Goal: Transaction & Acquisition: Purchase product/service

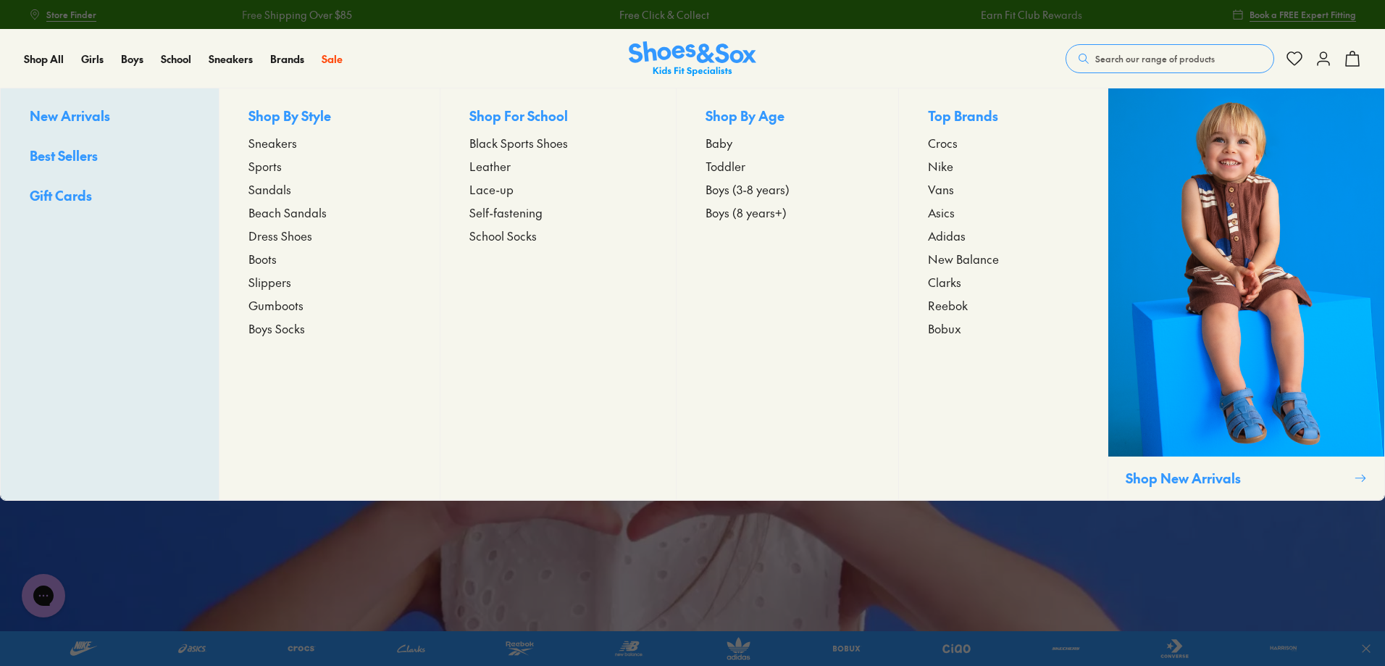
click at [277, 238] on span "Dress Shoes" at bounding box center [281, 235] width 64 height 17
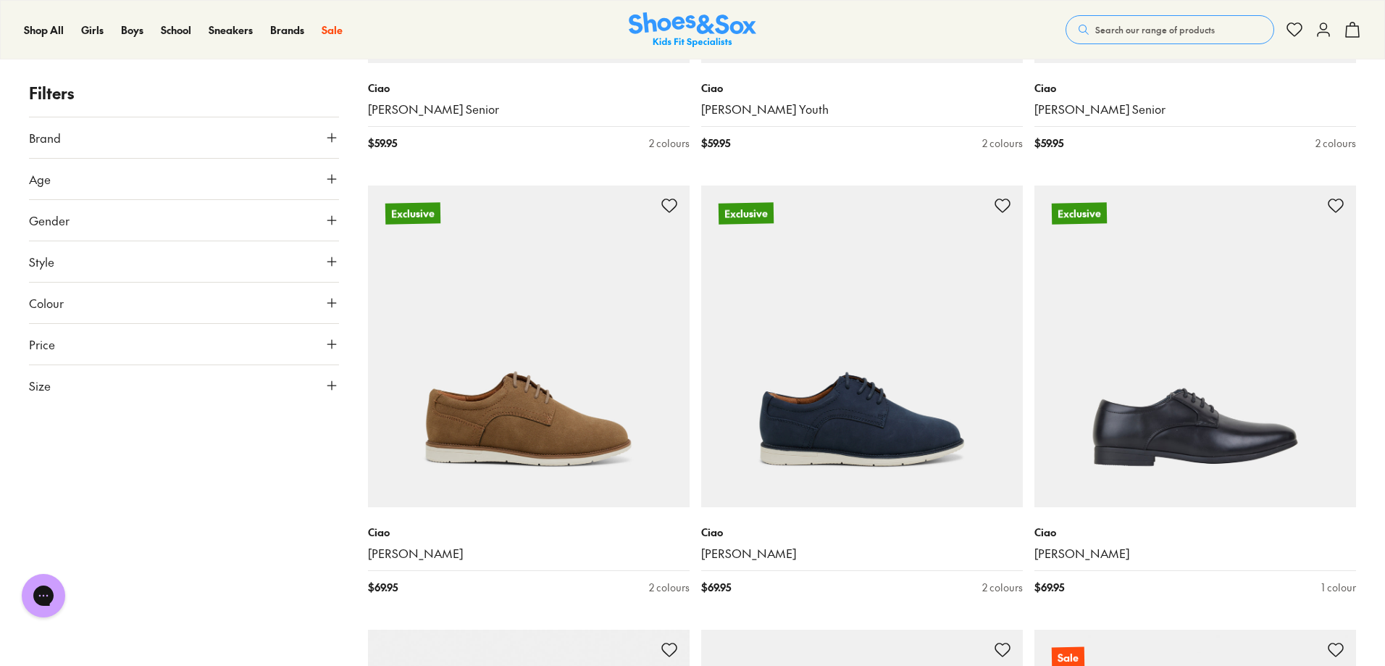
scroll to position [1956, 0]
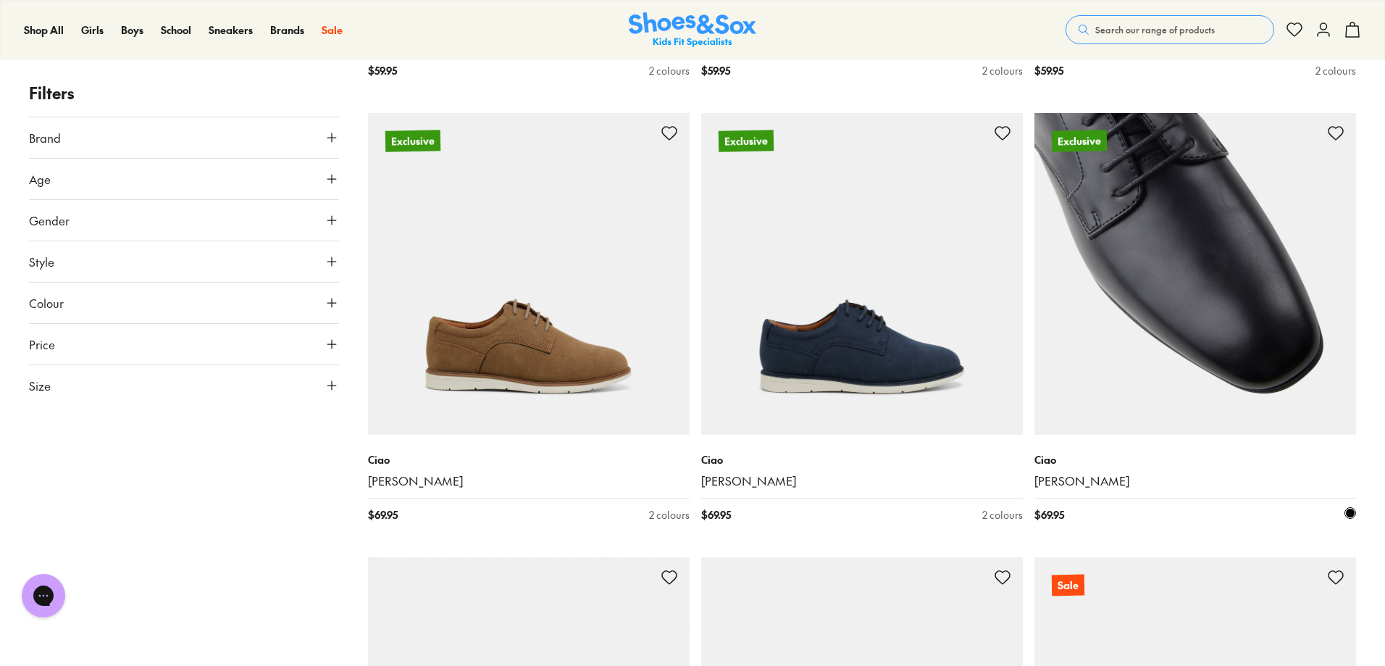
click at [1155, 267] on img at bounding box center [1196, 274] width 322 height 322
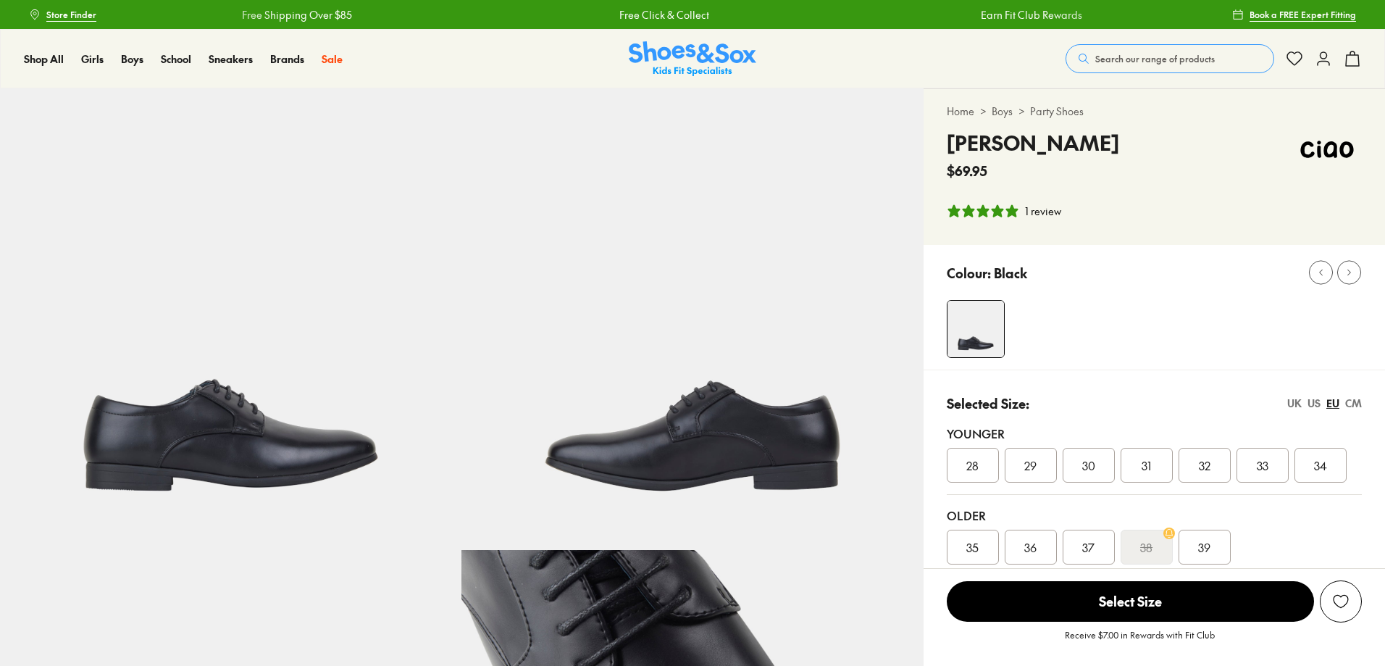
select select "*"
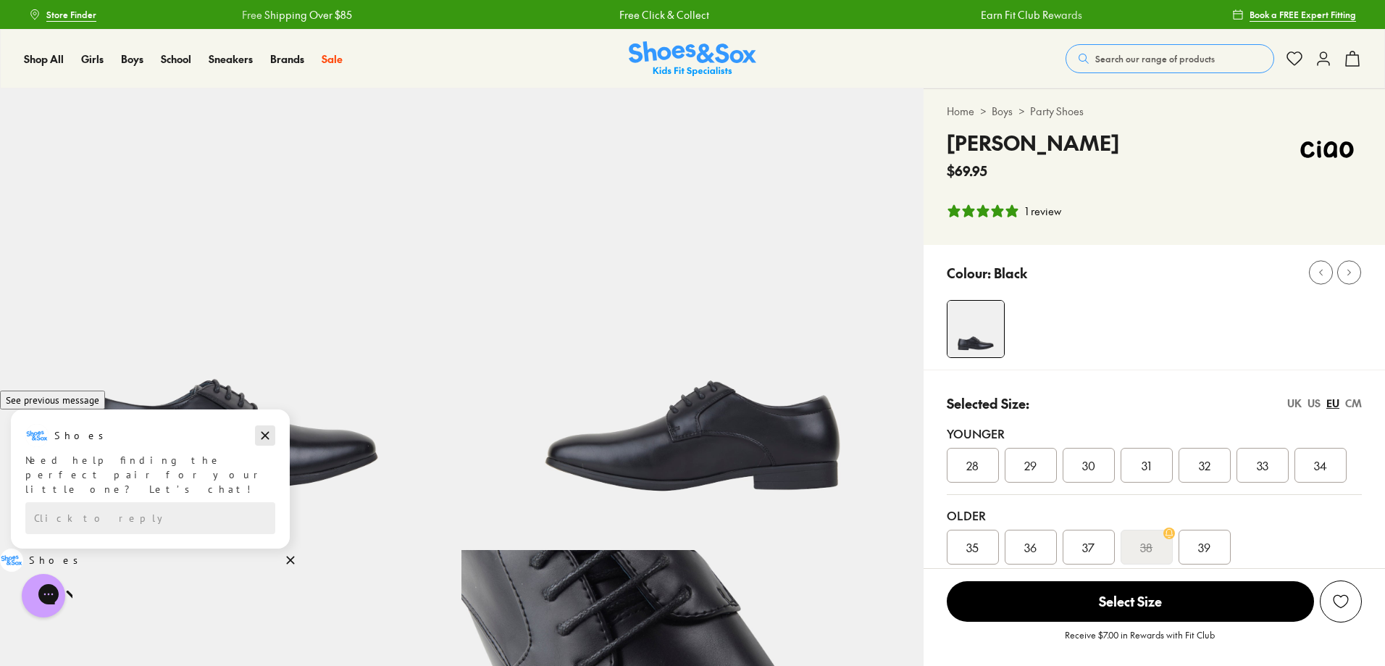
click at [272, 444] on icon "Dismiss campaign" at bounding box center [265, 435] width 14 height 17
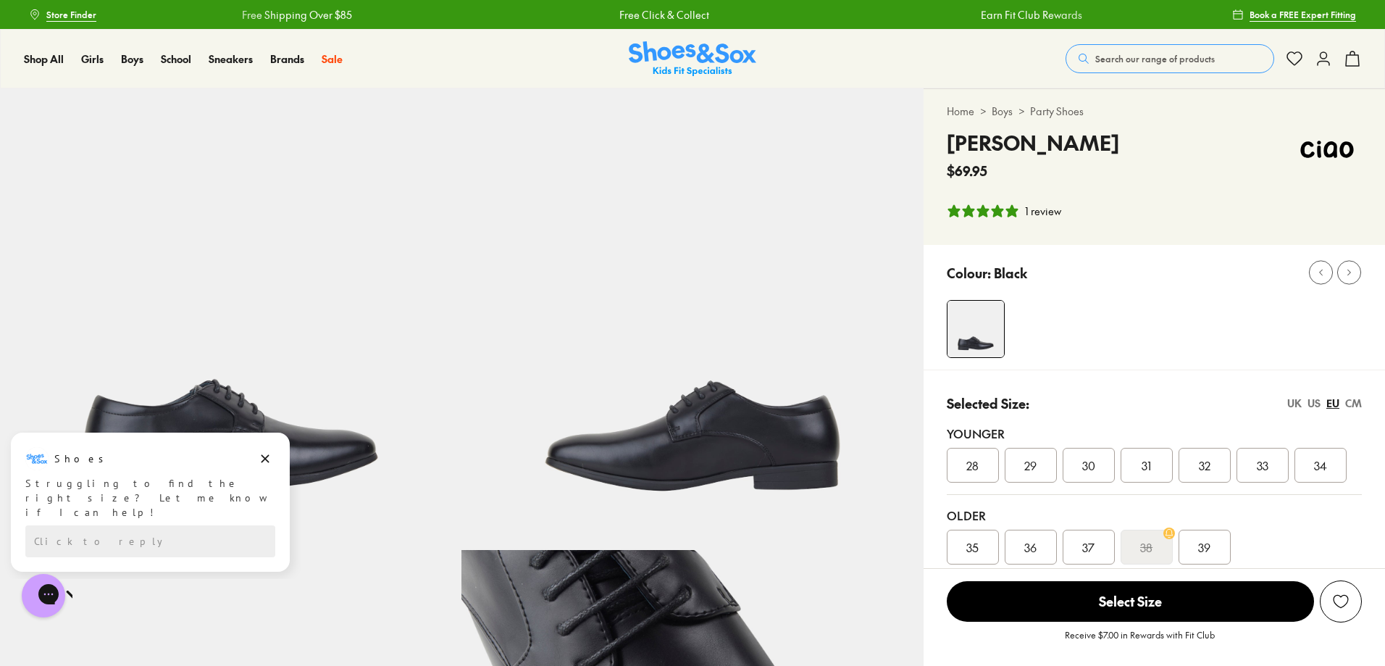
click at [1294, 401] on div "UK" at bounding box center [1295, 403] width 14 height 15
click at [976, 466] on span "010" at bounding box center [973, 464] width 18 height 17
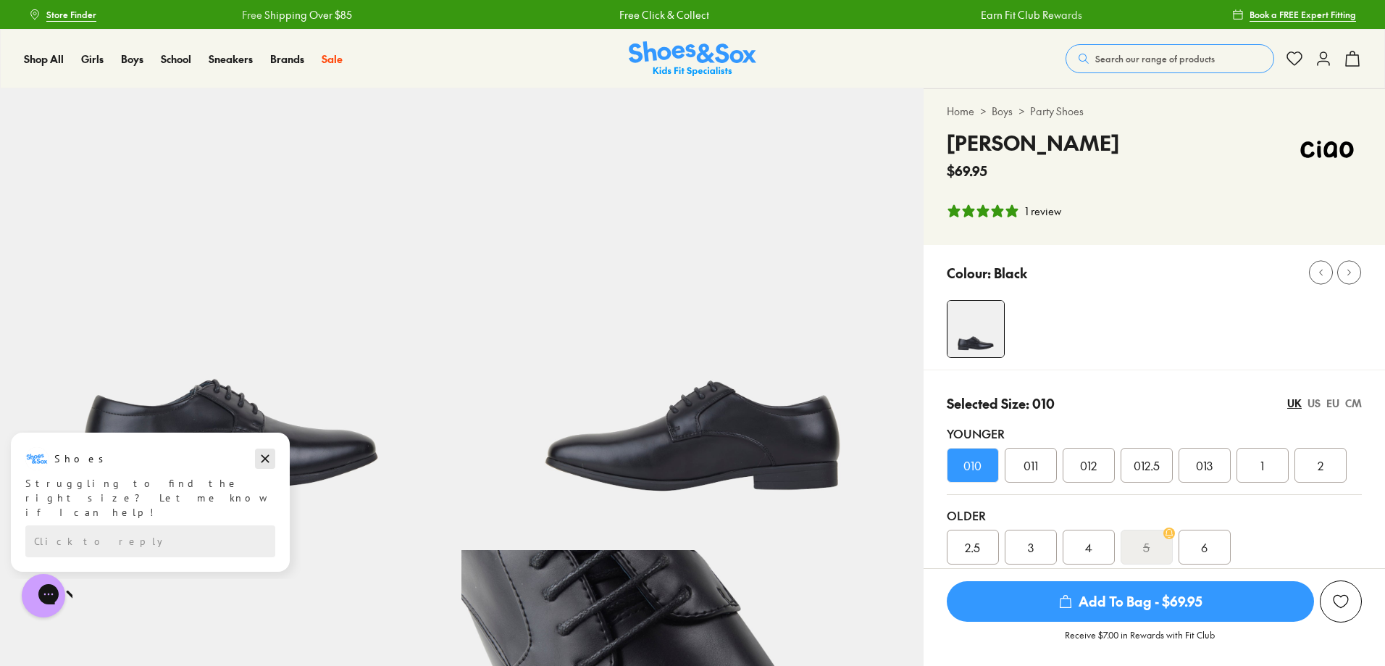
click at [262, 463] on icon "Dismiss campaign" at bounding box center [265, 458] width 14 height 17
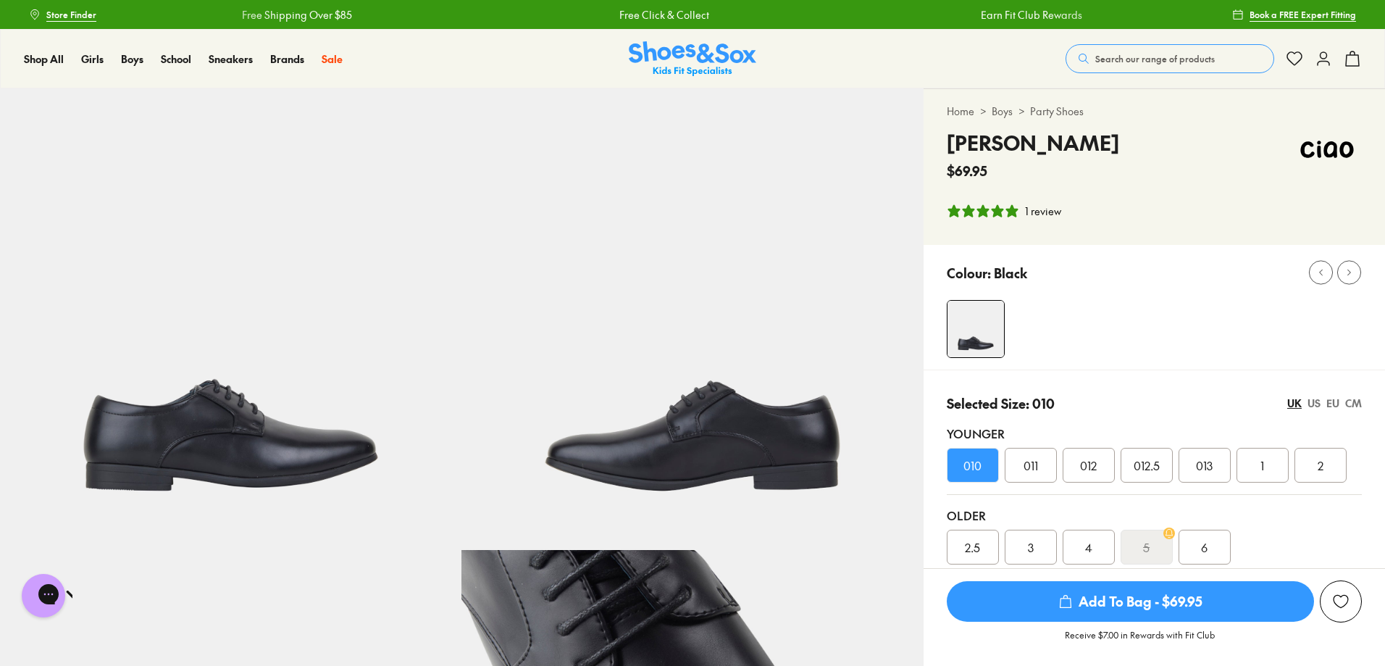
click at [1318, 405] on div "US" at bounding box center [1314, 403] width 13 height 15
click at [1295, 402] on div "UK" at bounding box center [1295, 403] width 14 height 15
click at [1309, 404] on div "US" at bounding box center [1314, 403] width 13 height 15
